Goal: Information Seeking & Learning: Learn about a topic

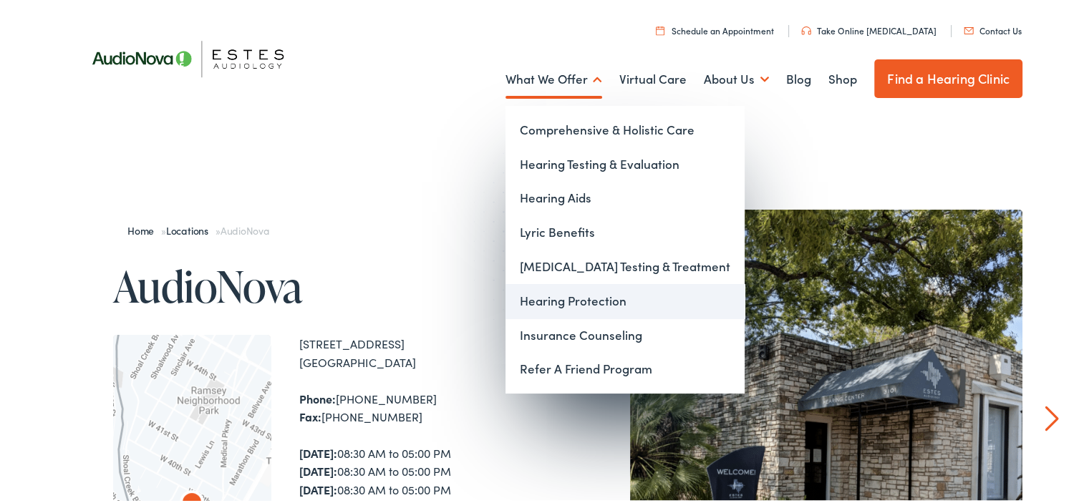
click at [569, 300] on link "Hearing Protection" at bounding box center [625, 299] width 239 height 34
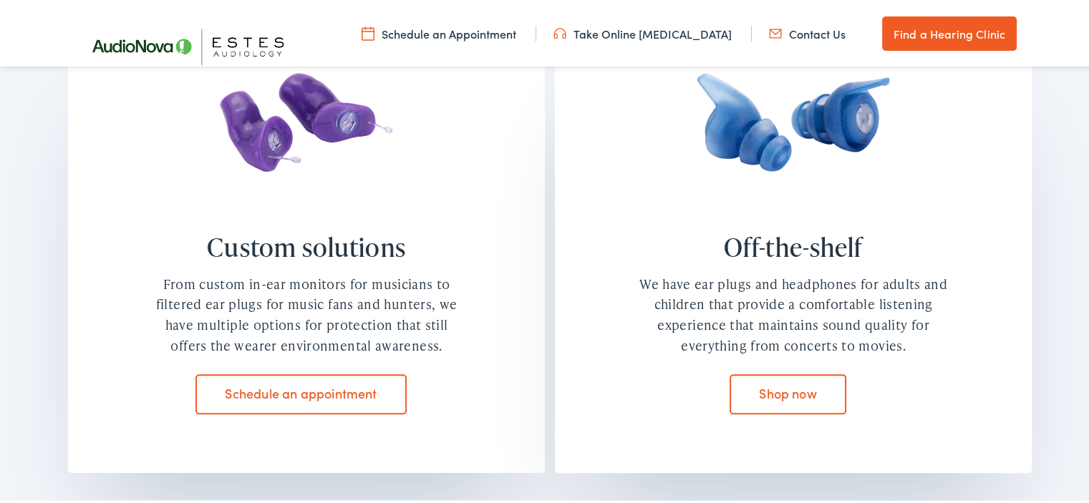
scroll to position [1289, 0]
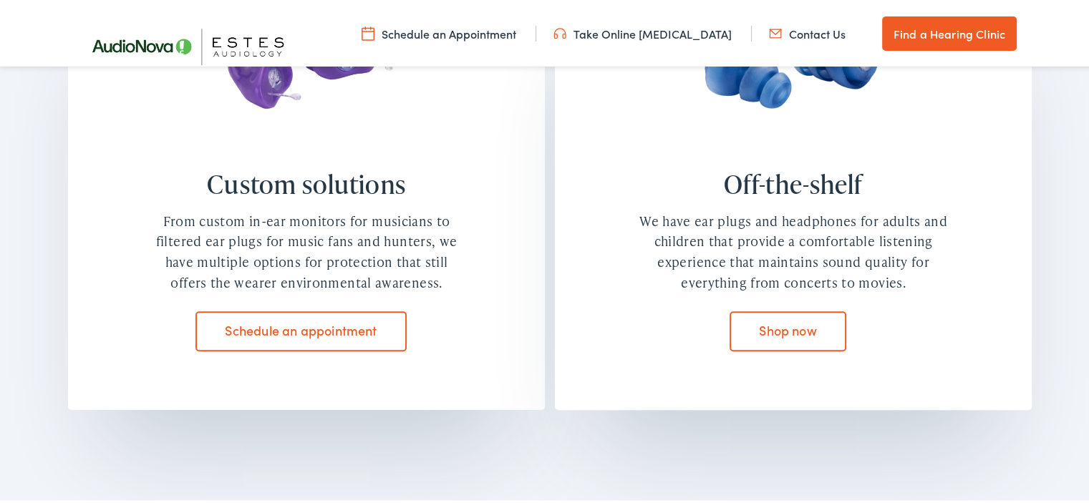
click at [785, 327] on link "Shop now" at bounding box center [788, 329] width 117 height 40
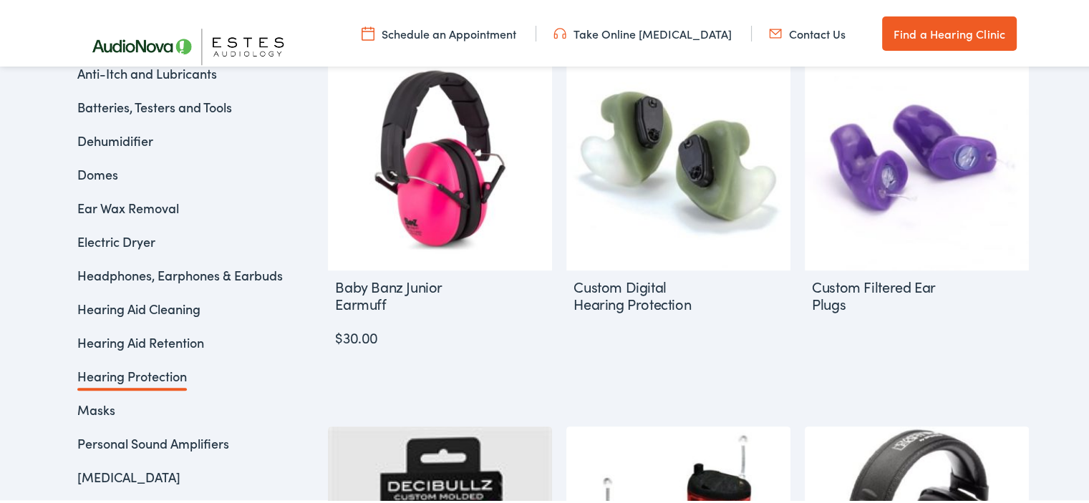
scroll to position [430, 0]
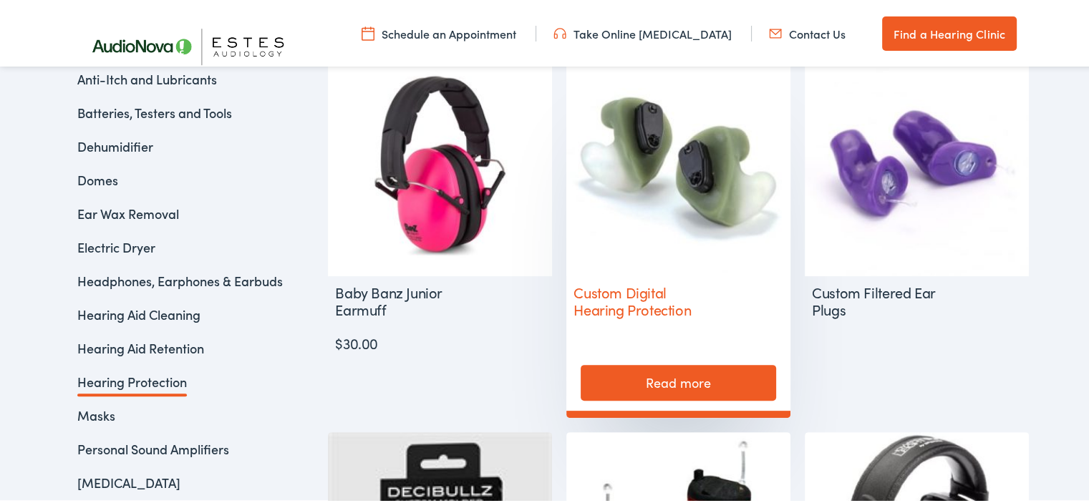
click at [682, 377] on link "Read more" at bounding box center [678, 381] width 195 height 36
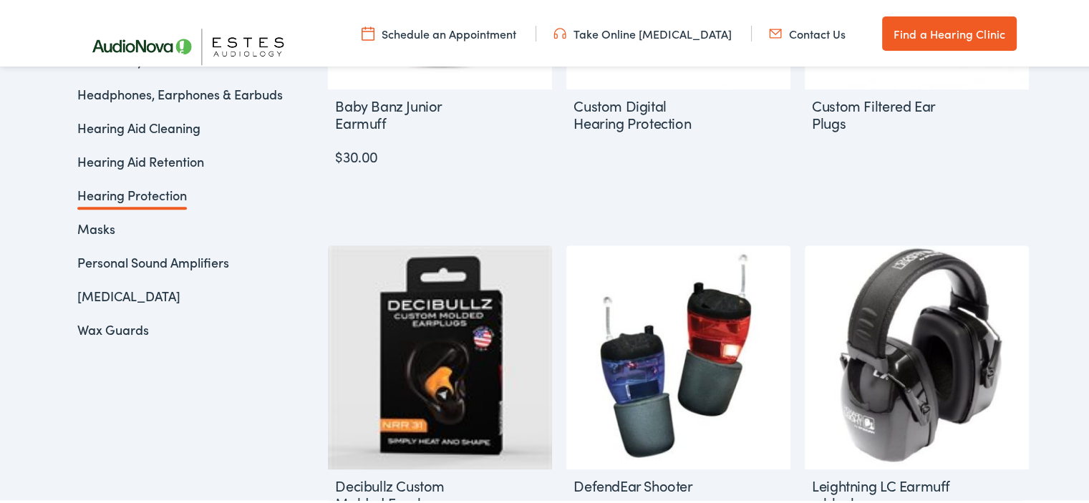
scroll to position [643, 0]
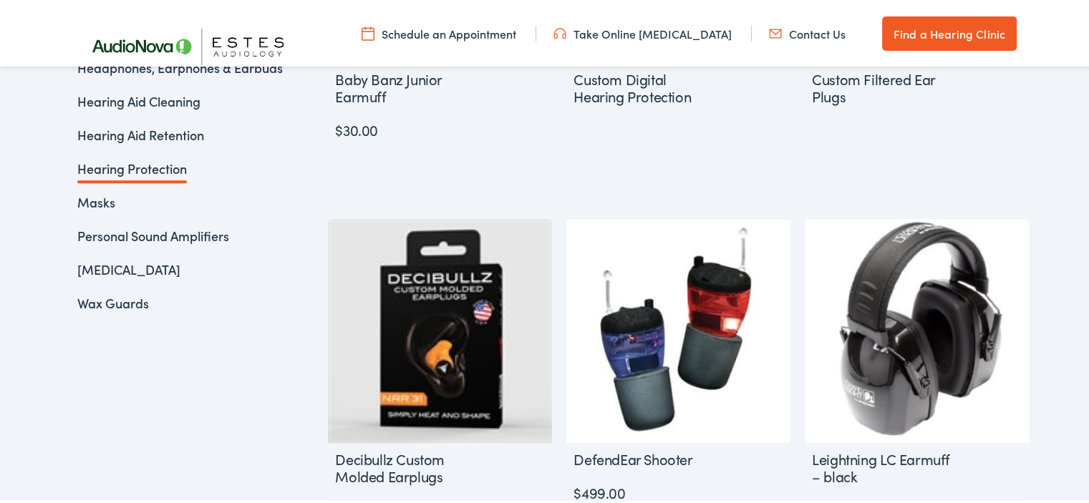
click at [87, 261] on link "[MEDICAL_DATA]" at bounding box center [128, 267] width 103 height 18
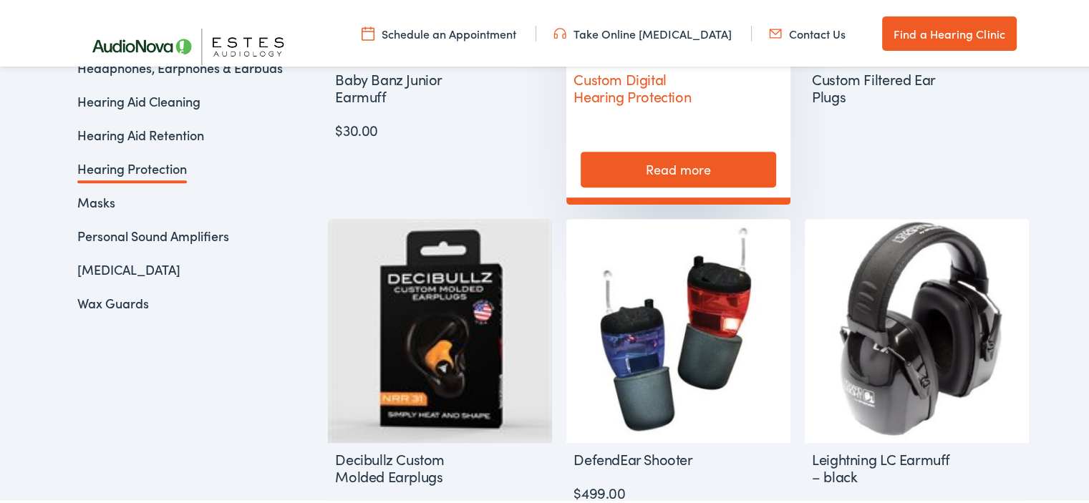
scroll to position [642, 0]
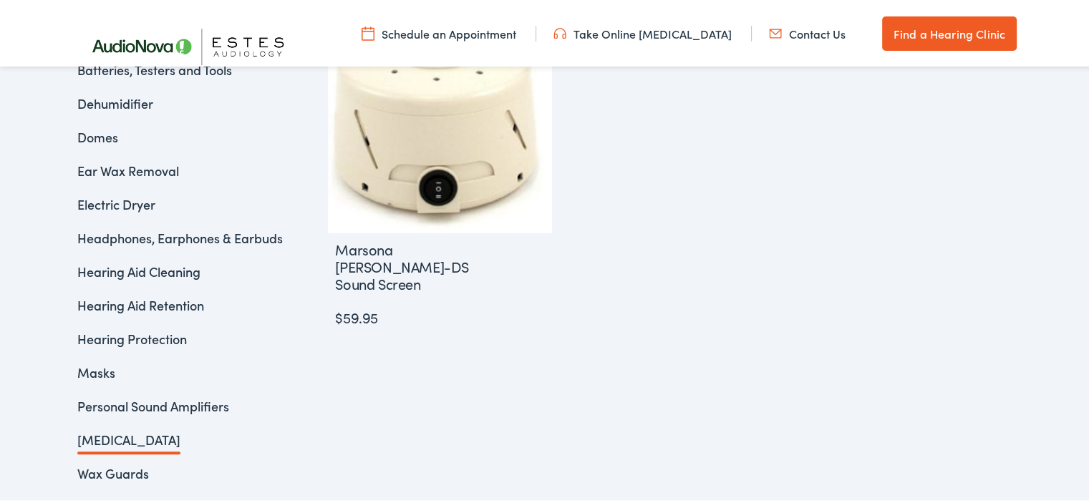
scroll to position [501, 0]
